Goal: Use online tool/utility: Utilize a website feature to perform a specific function

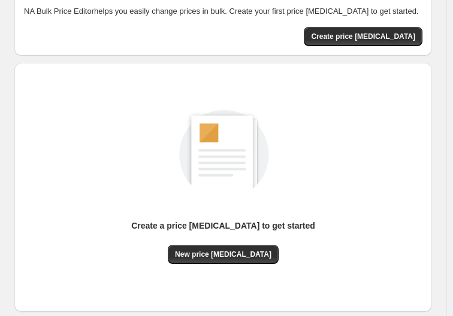
scroll to position [120, 0]
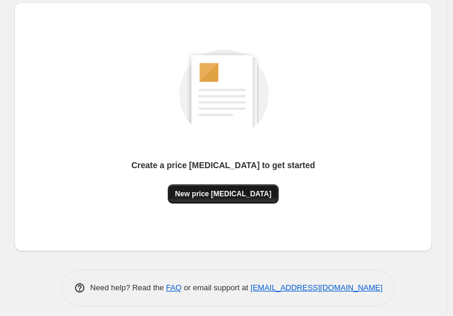
click at [249, 200] on button "New price [MEDICAL_DATA]" at bounding box center [223, 194] width 111 height 19
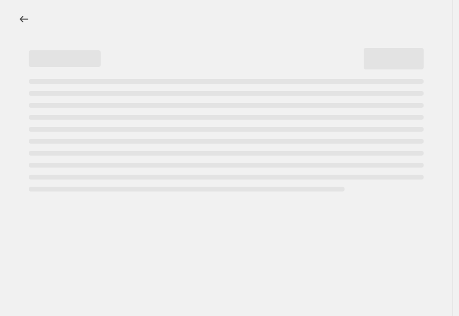
select select "percentage"
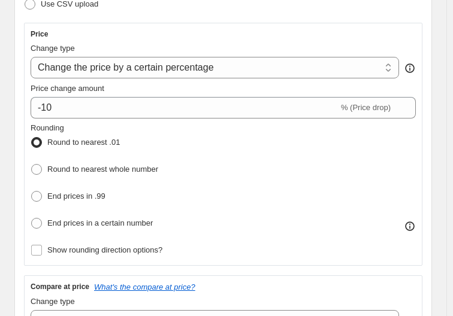
scroll to position [240, 0]
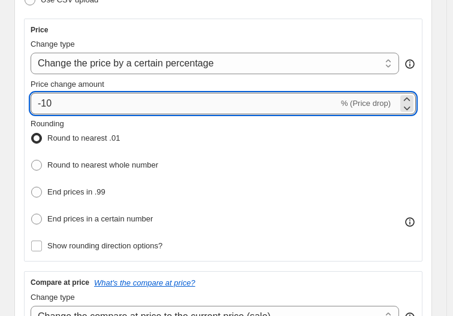
click at [132, 102] on input "-10" at bounding box center [185, 104] width 308 height 22
type input "-1"
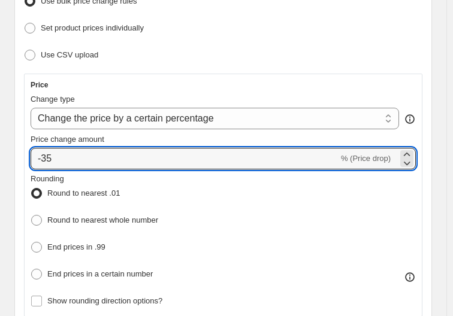
scroll to position [180, 0]
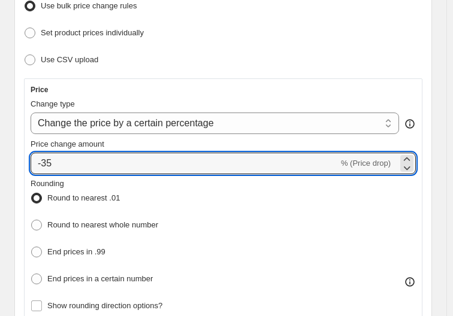
type input "-35"
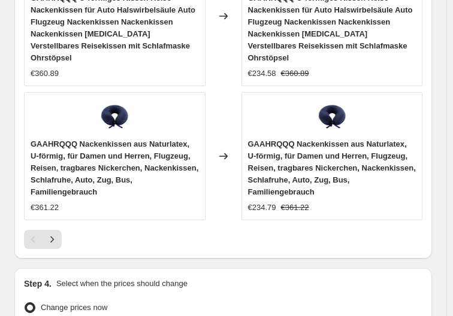
scroll to position [1538, 0]
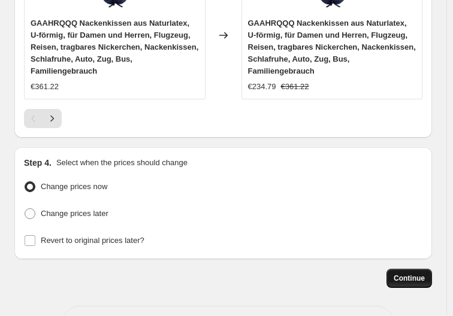
click at [425, 274] on span "Continue" at bounding box center [409, 279] width 31 height 10
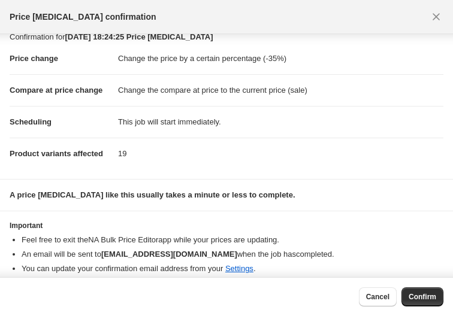
scroll to position [22, 0]
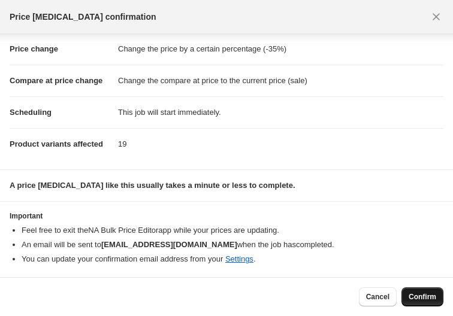
click at [424, 294] on span "Confirm" at bounding box center [423, 297] width 28 height 10
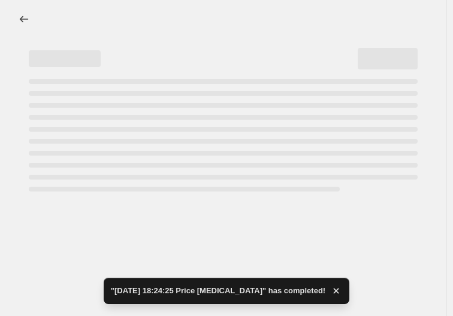
select select "percentage"
